Goal: Use online tool/utility: Use online tool/utility

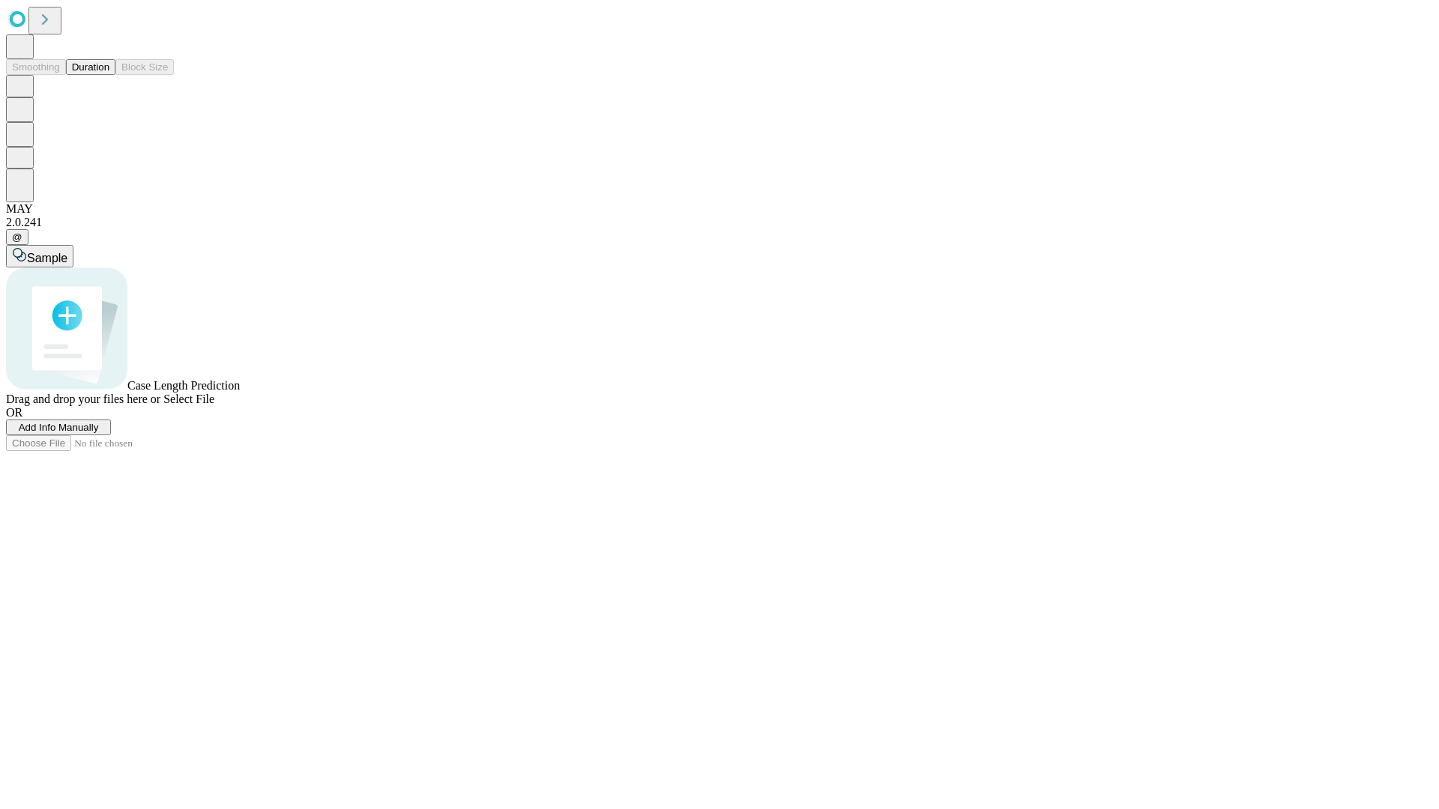
click at [109, 75] on button "Duration" at bounding box center [90, 67] width 49 height 16
click at [67, 252] on span "Sample" at bounding box center [47, 258] width 40 height 13
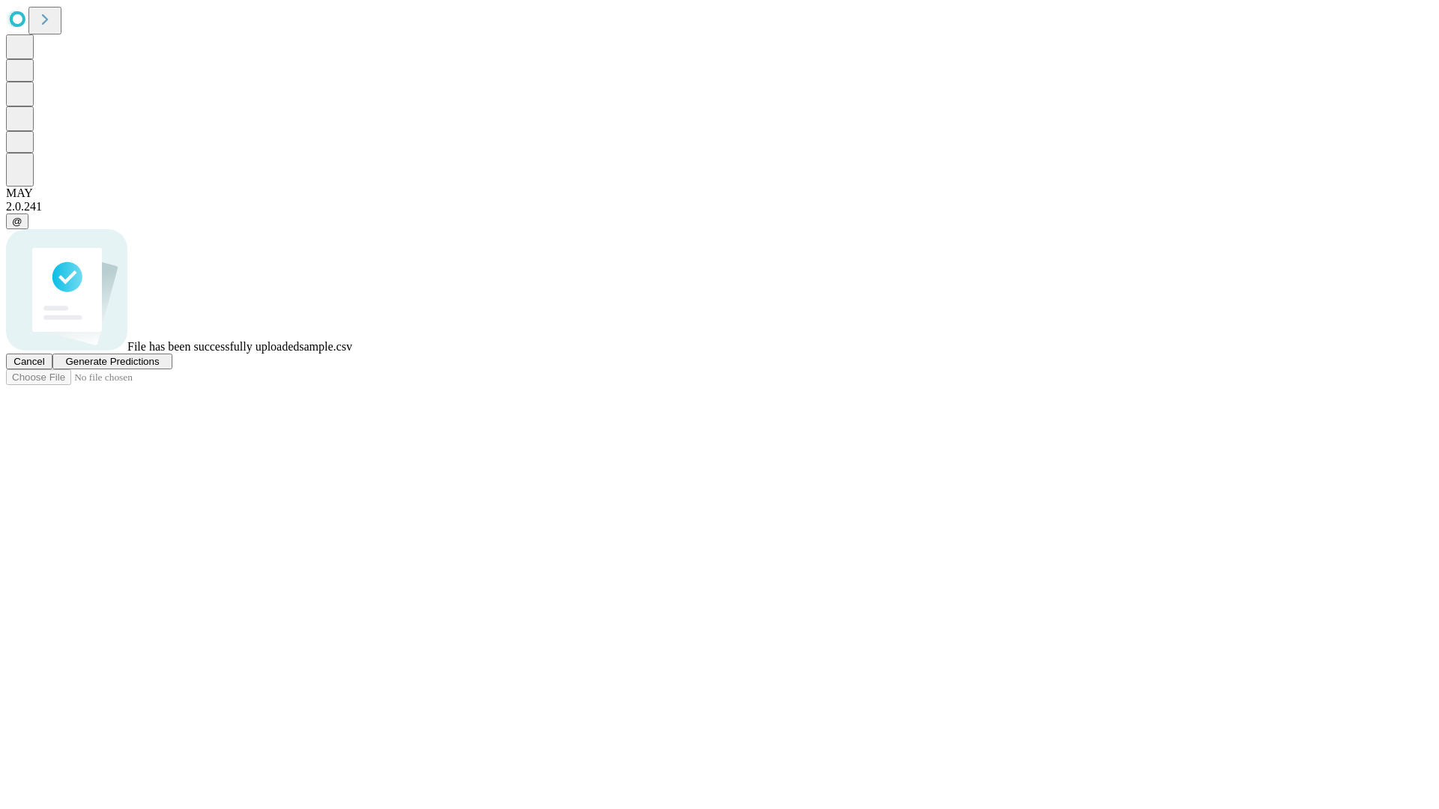
click at [159, 367] on span "Generate Predictions" at bounding box center [112, 361] width 94 height 11
